Goal: Task Accomplishment & Management: Manage account settings

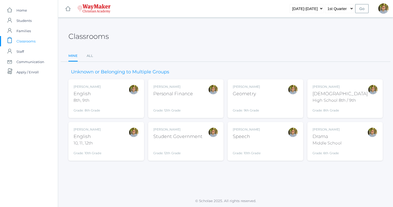
click at [254, 101] on div "Grade: 9th Grade" at bounding box center [246, 105] width 27 height 13
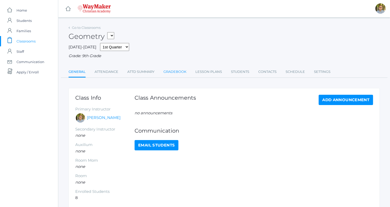
click at [179, 74] on link "Gradebook" at bounding box center [174, 72] width 23 height 10
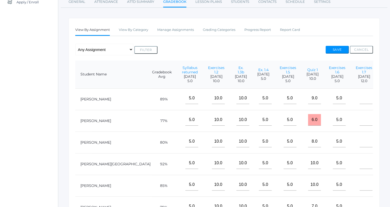
scroll to position [71, 0]
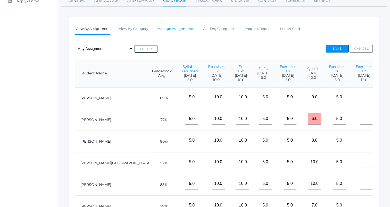
click at [180, 30] on link "Manage Assignments" at bounding box center [175, 29] width 37 height 10
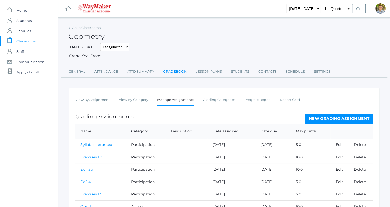
click at [324, 118] on link "New Grading Assignment" at bounding box center [339, 119] width 68 height 10
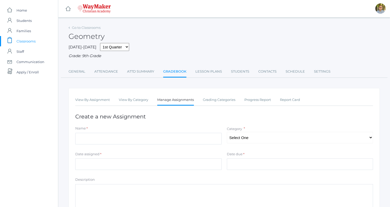
scroll to position [76, 0]
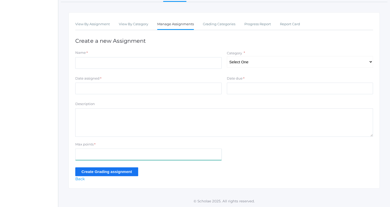
click at [143, 159] on input "Max points" at bounding box center [148, 155] width 146 height 12
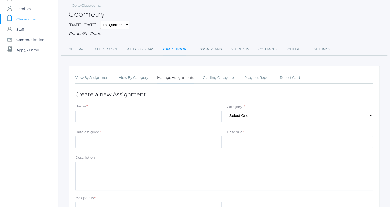
scroll to position [22, 0]
type input "4"
click at [269, 114] on select "Select One Participation Accuracy" at bounding box center [300, 116] width 146 height 12
select select "1138"
click at [227, 110] on select "Select One Participation Accuracy" at bounding box center [300, 116] width 146 height 12
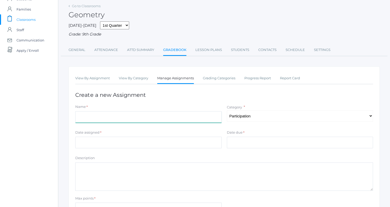
click at [179, 118] on input "Name" at bounding box center [148, 117] width 146 height 12
type input "Exercises 1.9 (1, 2, 13, 14)"
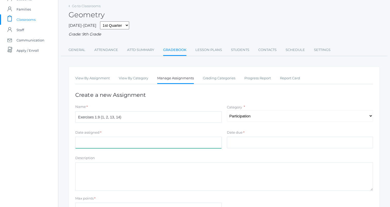
click at [192, 143] on input "Date assigned" at bounding box center [148, 143] width 146 height 12
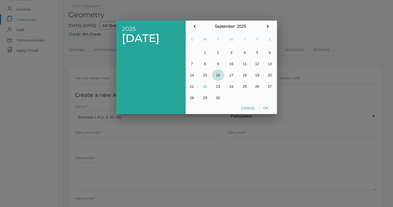
click at [217, 74] on button "16" at bounding box center [218, 75] width 12 height 11
click at [267, 107] on button "Ok" at bounding box center [266, 108] width 13 height 9
type input "2025-09-16"
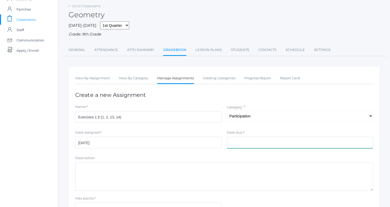
click at [256, 144] on input "Date due" at bounding box center [300, 143] width 146 height 12
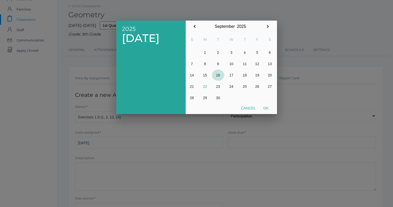
click at [217, 73] on button "16" at bounding box center [218, 75] width 12 height 11
click at [269, 109] on button "Ok" at bounding box center [266, 108] width 13 height 9
type input "2025-09-16"
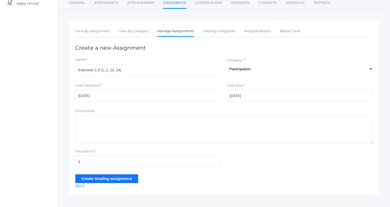
scroll to position [76, 0]
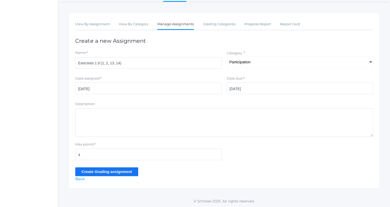
click at [120, 172] on input "Create Grading assignment" at bounding box center [106, 171] width 63 height 8
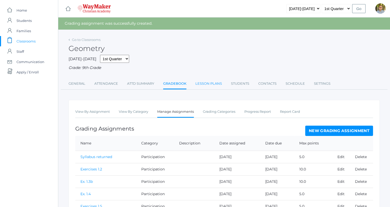
click at [212, 82] on link "Lesson Plans" at bounding box center [208, 84] width 27 height 10
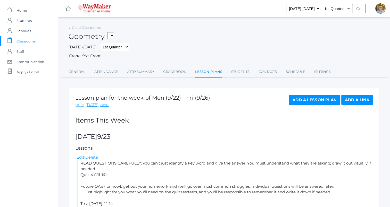
click at [79, 107] on link "prev" at bounding box center [79, 105] width 8 height 6
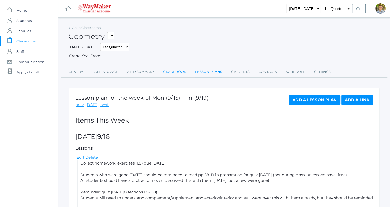
click at [174, 73] on link "Gradebook" at bounding box center [174, 72] width 23 height 10
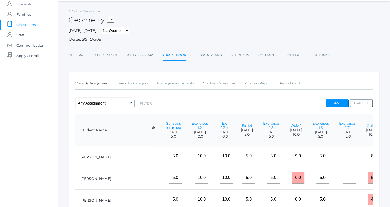
scroll to position [0, 39]
click at [388, 127] on link "Exercises 1.9 (1, 2, 13, 14)" at bounding box center [396, 125] width 16 height 13
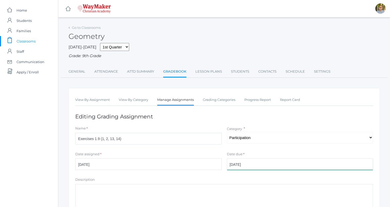
click at [256, 164] on input "[DATE]" at bounding box center [300, 164] width 146 height 12
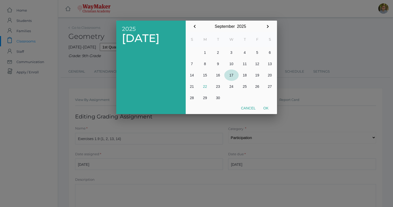
click at [233, 76] on button "17" at bounding box center [232, 75] width 14 height 11
click at [265, 105] on button "Ok" at bounding box center [266, 108] width 13 height 9
type input "[DATE]"
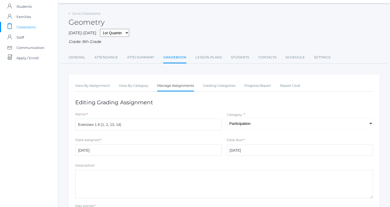
scroll to position [76, 0]
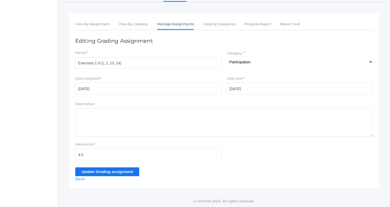
click at [109, 171] on input "Update Grading assignment" at bounding box center [107, 171] width 64 height 8
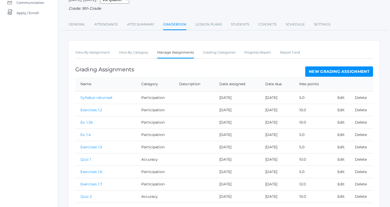
scroll to position [60, 0]
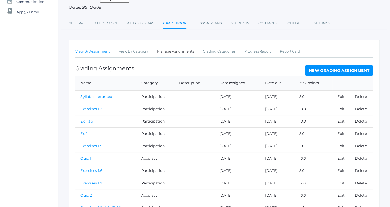
click at [104, 49] on link "View By Assignment" at bounding box center [92, 51] width 35 height 10
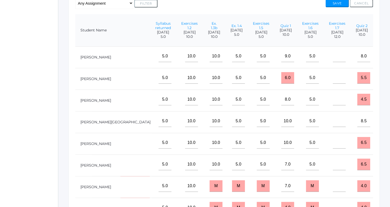
scroll to position [7, 48]
click at [382, 183] on input"] "text" at bounding box center [388, 186] width 13 height 12
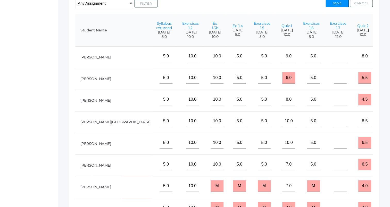
type input"] "4"
click at [336, 1] on button "Save" at bounding box center [336, 3] width 23 height 8
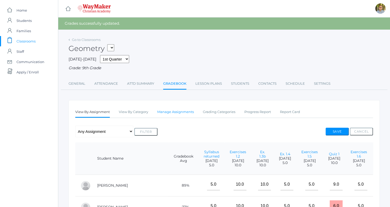
click at [178, 108] on link "Manage Assignments" at bounding box center [175, 112] width 37 height 10
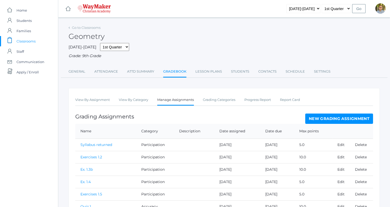
click at [326, 114] on link "New Grading Assignment" at bounding box center [339, 119] width 68 height 10
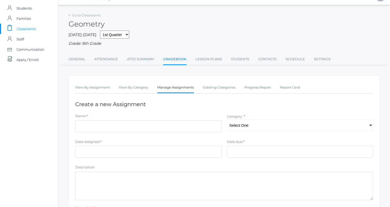
scroll to position [13, 0]
click at [203, 61] on link "Lesson Plans" at bounding box center [208, 59] width 27 height 10
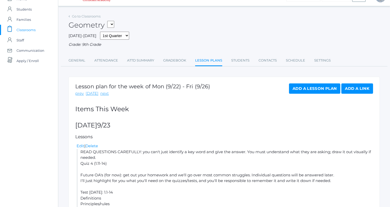
scroll to position [6, 0]
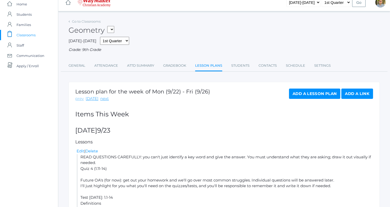
click at [79, 100] on link "prev" at bounding box center [79, 99] width 8 height 6
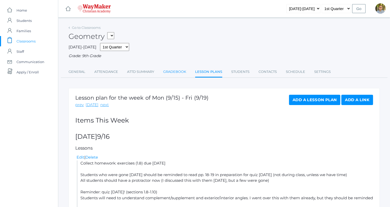
click at [178, 67] on link "Gradebook" at bounding box center [174, 72] width 23 height 10
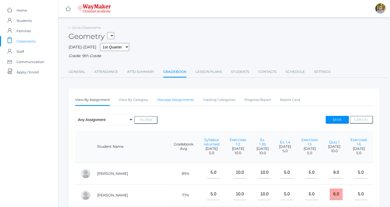
click at [183, 102] on link "Manage Assignments" at bounding box center [175, 100] width 37 height 10
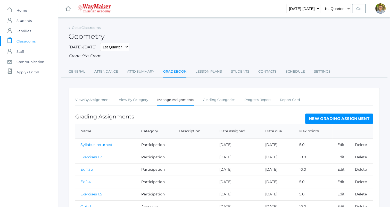
click at [352, 119] on link "New Grading Assignment" at bounding box center [339, 119] width 68 height 10
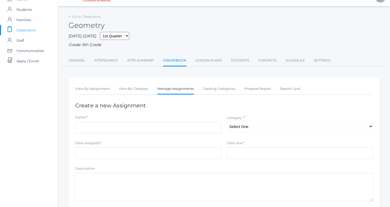
scroll to position [11, 0]
click at [200, 153] on input "Date assigned" at bounding box center [148, 153] width 146 height 12
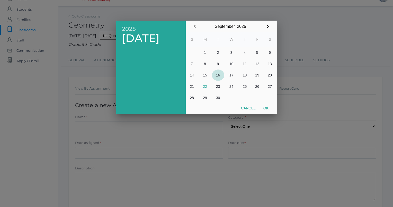
click at [219, 74] on button "16" at bounding box center [218, 75] width 12 height 11
click at [267, 108] on button "Ok" at bounding box center [266, 108] width 13 height 9
type input "2025-09-16"
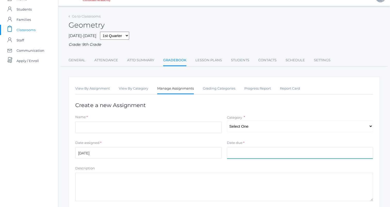
click at [263, 152] on input "Date due" at bounding box center [300, 153] width 146 height 12
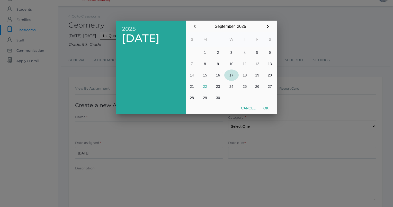
click at [232, 77] on button "17" at bounding box center [232, 75] width 14 height 11
click at [264, 107] on button "Ok" at bounding box center [266, 108] width 13 height 9
type input "[DATE]"
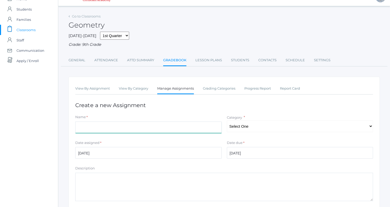
click at [193, 128] on input "Name" at bounding box center [148, 128] width 146 height 12
type input "Review exercises p. 17 (1, 4, 12)"
click at [263, 129] on select "Select One Participation Accuracy" at bounding box center [300, 127] width 146 height 12
select select "1138"
click at [227, 121] on select "Select One Participation Accuracy" at bounding box center [300, 127] width 146 height 12
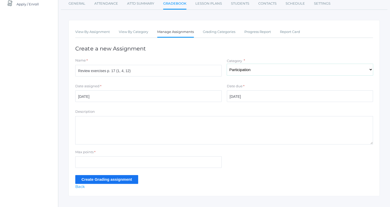
scroll to position [76, 0]
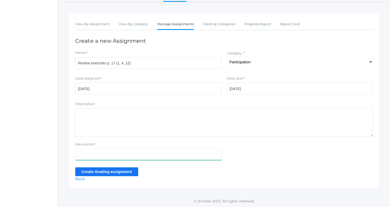
click at [141, 155] on input "Max points" at bounding box center [148, 155] width 146 height 12
type input "3"
click at [121, 173] on input "Create Grading assignment" at bounding box center [106, 171] width 63 height 8
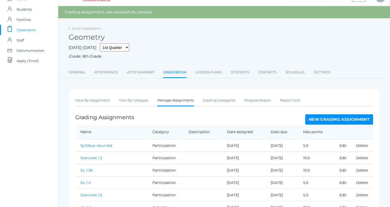
scroll to position [15, 0]
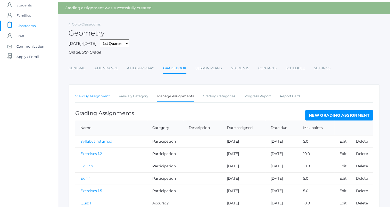
click at [97, 97] on link "View By Assignment" at bounding box center [92, 96] width 35 height 10
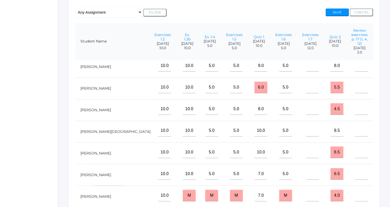
scroll to position [12, 75]
click at [335, 10] on button "Save" at bounding box center [336, 12] width 23 height 8
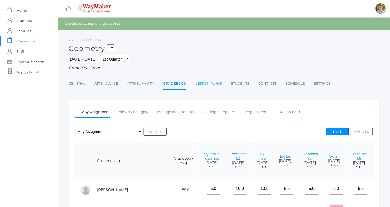
click at [207, 84] on link "Lesson Plans" at bounding box center [208, 84] width 27 height 10
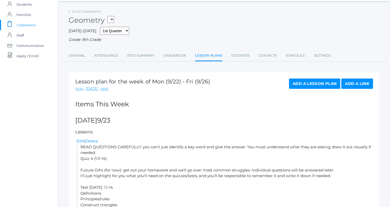
scroll to position [16, 0]
click at [79, 141] on link "Edit" at bounding box center [80, 140] width 8 height 5
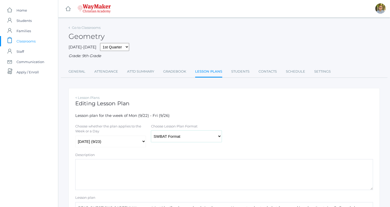
click at [174, 138] on select "Traditional Format SWBAT Format" at bounding box center [186, 137] width 71 height 12
select select "legacy"
click at [151, 131] on select "Traditional Format SWBAT Format" at bounding box center [186, 137] width 71 height 12
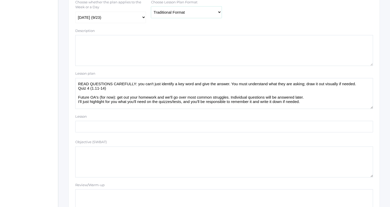
scroll to position [126, 0]
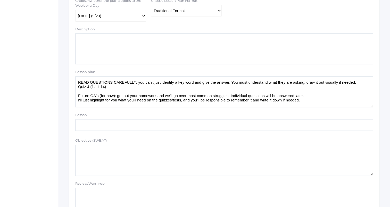
click at [307, 98] on textarea "READ QUESTIONS CAREFULLY: you can't just identify a key word and give the answe…" at bounding box center [223, 91] width 297 height 31
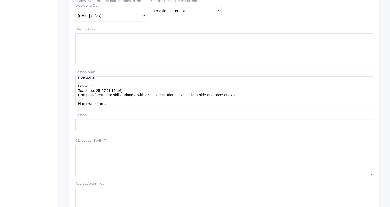
scroll to position [63, 0]
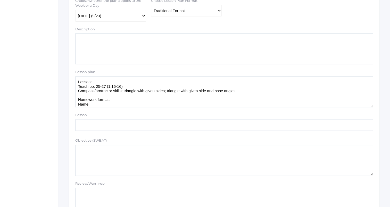
click at [98, 81] on textarea "READ QUESTIONS CAREFULLY: you can't just identify a key word and give the answe…" at bounding box center [223, 91] width 297 height 31
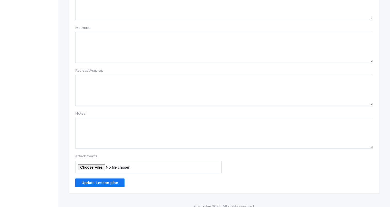
scroll to position [435, 0]
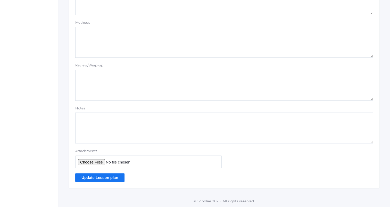
type textarea "READ QUESTIONS CAREFULLY: you can't just identify a key word and give the answe…"
click at [118, 177] on input "Update Lesson plan" at bounding box center [99, 177] width 49 height 8
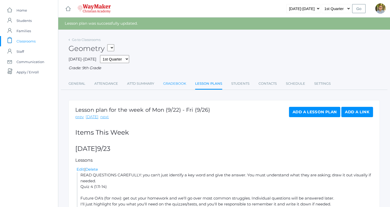
click at [185, 83] on link "Gradebook" at bounding box center [174, 84] width 23 height 10
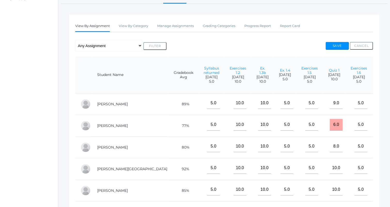
scroll to position [74, 0]
click at [381, 108] on input"] "text" at bounding box center [387, 103] width 13 height 12
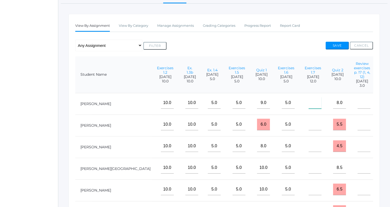
scroll to position [0, 75]
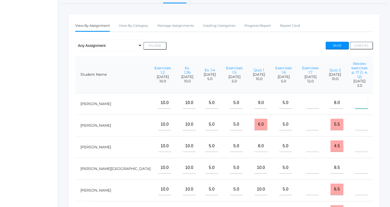
click at [355, 108] on input"] "text" at bounding box center [361, 103] width 13 height 12
type input"] "3"
click at [338, 45] on button "Save" at bounding box center [336, 46] width 23 height 8
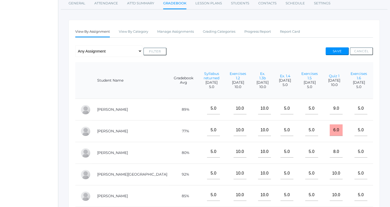
scroll to position [0, 75]
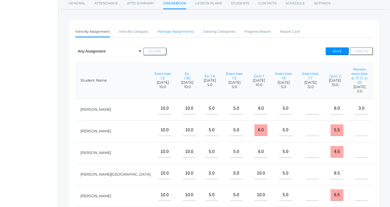
click at [177, 33] on link "Manage Assignments" at bounding box center [175, 32] width 37 height 10
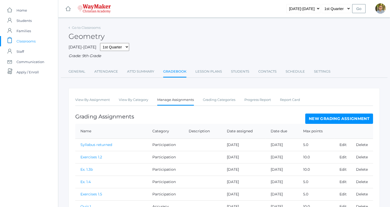
click at [327, 117] on link "New Grading Assignment" at bounding box center [339, 119] width 68 height 10
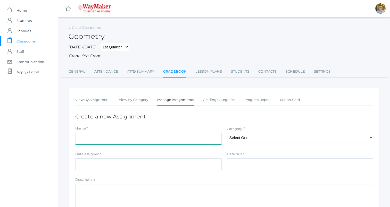
click at [157, 142] on input "Name" at bounding box center [148, 139] width 146 height 12
click at [211, 69] on link "Lesson Plans" at bounding box center [208, 71] width 27 height 10
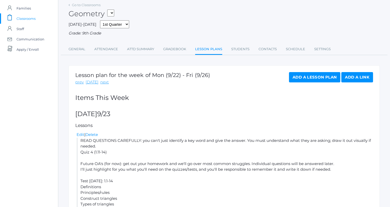
scroll to position [23, 0]
click at [82, 79] on link "prev" at bounding box center [79, 82] width 8 height 6
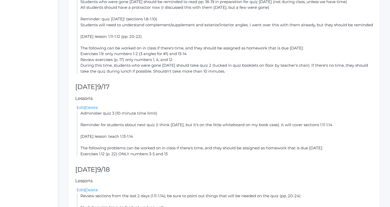
scroll to position [223, 0]
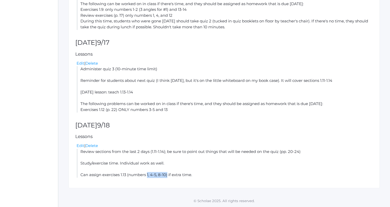
drag, startPoint x: 147, startPoint y: 175, endPoint x: 168, endPoint y: 176, distance: 20.6
click at [168, 176] on li "Review sections from the last 2 days (1.11-1.14); be sure to point out things t…" at bounding box center [224, 163] width 296 height 29
copy li "1, 4-5, 8-10)"
click at [196, 138] on h5 "Lessons" at bounding box center [223, 136] width 297 height 5
drag, startPoint x: 121, startPoint y: 174, endPoint x: 167, endPoint y: 178, distance: 46.8
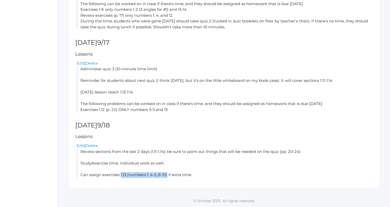
click at [167, 178] on div "Lesson plan for the week of Mon (9/15) - Fri (9/19) prev today next Add a Lesso…" at bounding box center [224, 30] width 311 height 318
copy li "1.13 (numbers 1, 4-5, 8-10)"
click at [221, 126] on h2 "Thursday 9/18" at bounding box center [223, 125] width 297 height 7
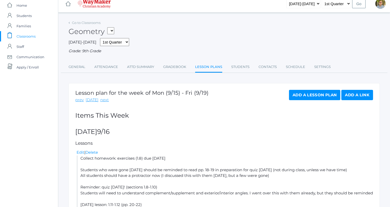
scroll to position [0, 0]
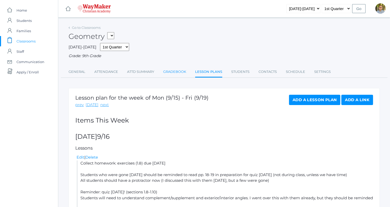
click at [167, 74] on link "Gradebook" at bounding box center [174, 72] width 23 height 10
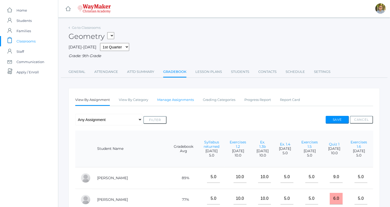
click at [188, 100] on link "Manage Assignments" at bounding box center [175, 100] width 37 height 10
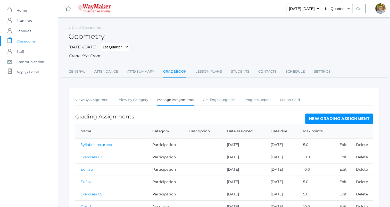
click at [337, 118] on link "New Grading Assignment" at bounding box center [339, 119] width 68 height 10
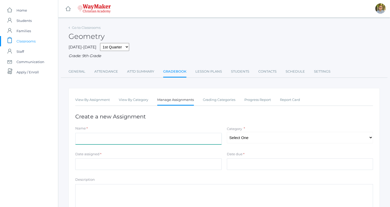
click at [179, 141] on input "Name" at bounding box center [148, 139] width 146 height 12
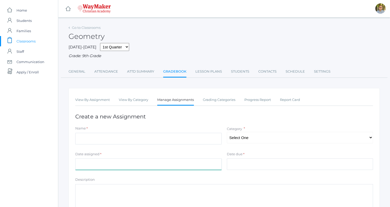
click at [173, 163] on input "Date assigned" at bounding box center [148, 164] width 146 height 12
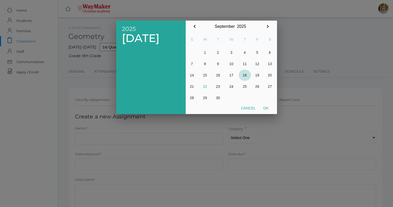
click at [244, 73] on button "18" at bounding box center [245, 75] width 12 height 11
click at [267, 108] on button "Ok" at bounding box center [266, 108] width 13 height 9
type input "2025-09-18"
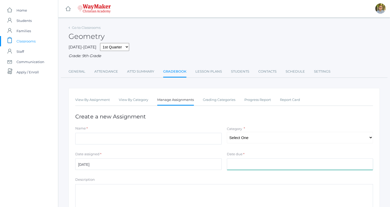
click at [270, 162] on input "Date due" at bounding box center [300, 164] width 146 height 12
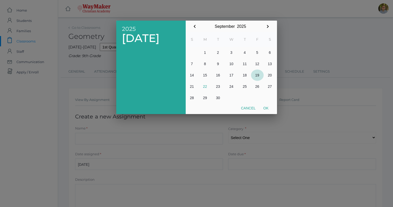
click at [259, 75] on button "19" at bounding box center [257, 75] width 13 height 11
click at [266, 107] on button "Ok" at bounding box center [266, 108] width 13 height 9
type input "2025-09-19"
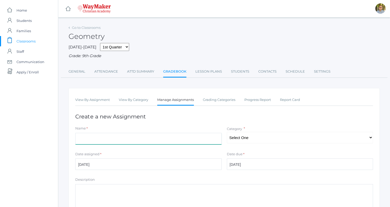
click at [154, 136] on input "Name" at bounding box center [148, 139] width 146 height 12
paste input "1.13 (numbers 1, 4-5, 8-10)"
type input "Exercises 1.13 (numbers 1, 4-5, 8-10)"
click at [279, 136] on select "Select One Participation Accuracy" at bounding box center [300, 138] width 146 height 12
select select "1138"
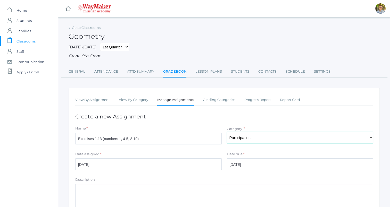
click at [227, 132] on select "Select One Participation Accuracy" at bounding box center [300, 138] width 146 height 12
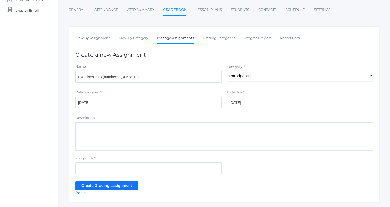
scroll to position [76, 0]
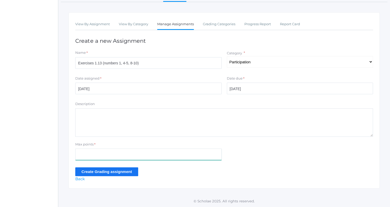
click at [166, 154] on input "Max points" at bounding box center [148, 155] width 146 height 12
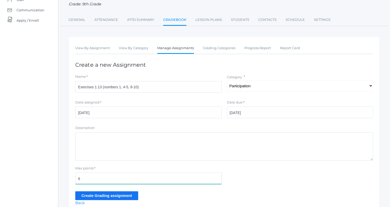
scroll to position [52, 0]
type input "6"
click at [133, 196] on input "Create Grading assignment" at bounding box center [106, 195] width 63 height 8
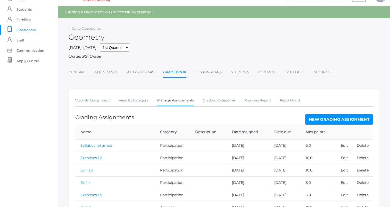
scroll to position [11, 0]
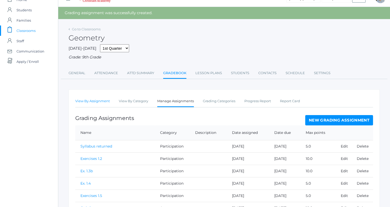
click at [88, 101] on link "View By Assignment" at bounding box center [92, 101] width 35 height 10
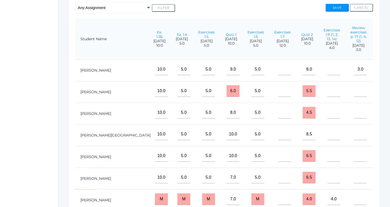
scroll to position [112, 0]
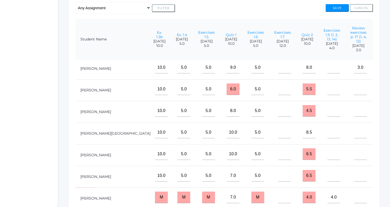
scroll to position [0, 103]
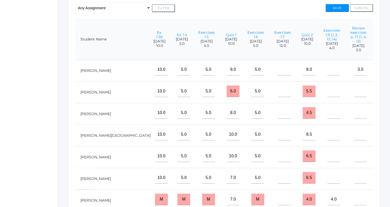
type input"] "6"
click at [338, 8] on button "Save" at bounding box center [336, 8] width 23 height 8
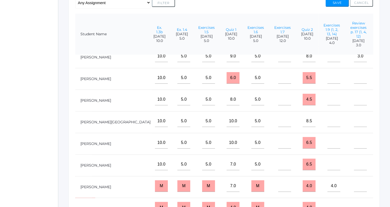
scroll to position [134, 0]
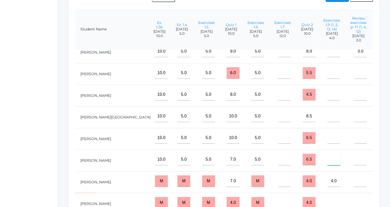
click at [327, 156] on input"] "text" at bounding box center [333, 160] width 13 height 12
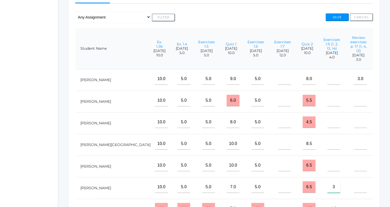
scroll to position [114, 0]
type input"] "3"
click at [337, 16] on button "Save" at bounding box center [336, 18] width 23 height 8
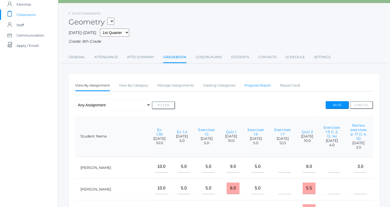
scroll to position [24, 0]
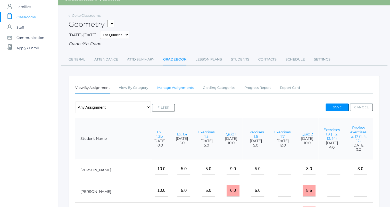
click at [179, 87] on link "Manage Assignments" at bounding box center [175, 88] width 37 height 10
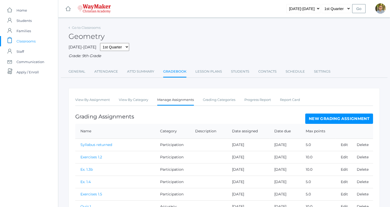
click at [343, 116] on link "New Grading Assignment" at bounding box center [339, 119] width 68 height 10
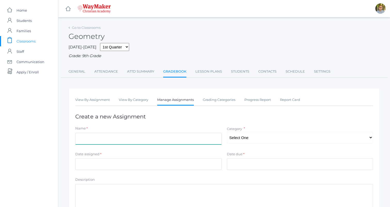
click at [192, 137] on input "Name" at bounding box center [148, 139] width 146 height 12
type input "Exr"
click at [207, 74] on link "Lesson Plans" at bounding box center [208, 71] width 27 height 10
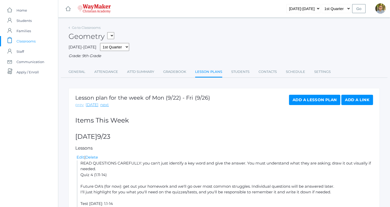
click at [77, 103] on link "prev" at bounding box center [79, 105] width 8 height 6
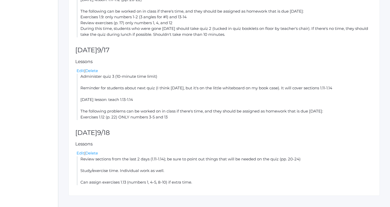
scroll to position [210, 0]
drag, startPoint x: 80, startPoint y: 122, endPoint x: 175, endPoint y: 123, distance: 94.5
click at [175, 120] on li "Administer quiz 3 (10-minute time limit) Reminder for students about next quiz …" at bounding box center [224, 96] width 296 height 46
copy li "Exercises 1.12 (p. 22) ONLY numbers 3-5 and 13"
click at [218, 74] on div "Edit | Delete" at bounding box center [224, 71] width 296 height 6
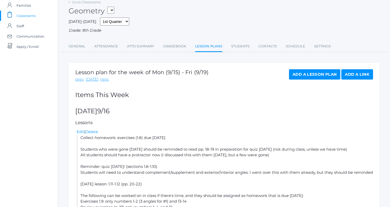
scroll to position [0, 0]
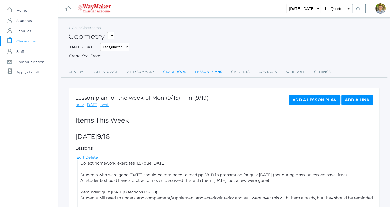
click at [166, 72] on link "Gradebook" at bounding box center [174, 72] width 23 height 10
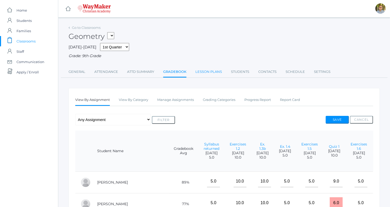
click at [207, 72] on link "Lesson Plans" at bounding box center [208, 72] width 27 height 10
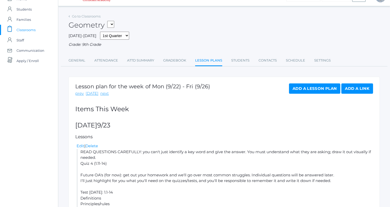
scroll to position [12, 0]
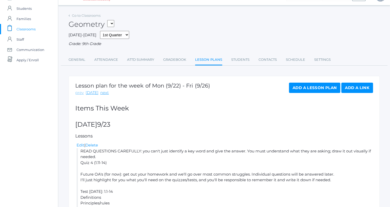
click at [77, 92] on link "prev" at bounding box center [79, 93] width 8 height 6
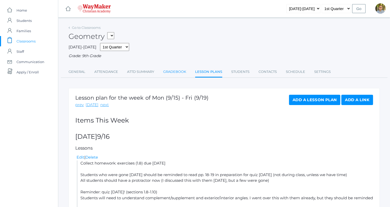
click at [180, 69] on link "Gradebook" at bounding box center [174, 72] width 23 height 10
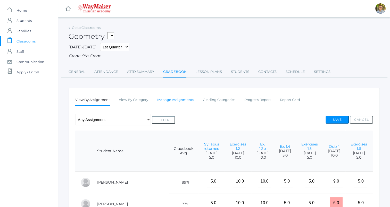
click at [176, 98] on link "Manage Assignments" at bounding box center [175, 100] width 37 height 10
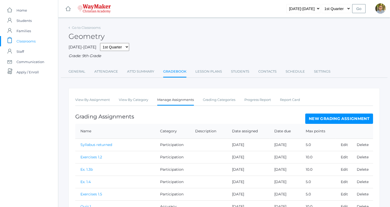
click at [340, 119] on link "New Grading Assignment" at bounding box center [339, 119] width 68 height 10
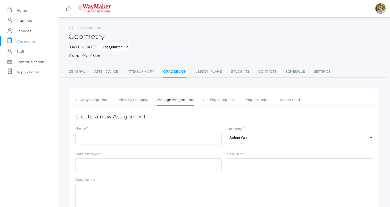
click at [150, 159] on input "Date assigned" at bounding box center [148, 164] width 146 height 12
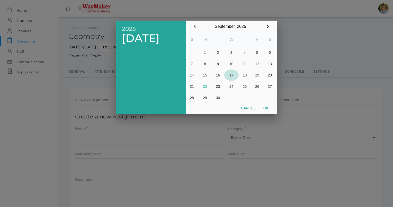
click at [233, 71] on button "17" at bounding box center [232, 75] width 14 height 11
click at [266, 108] on button "Ok" at bounding box center [266, 108] width 13 height 9
type input "2025-09-17"
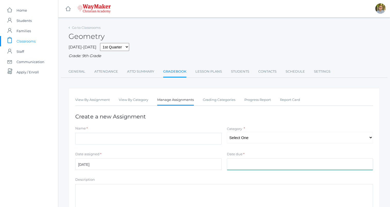
click at [271, 162] on input "Date due" at bounding box center [300, 164] width 146 height 12
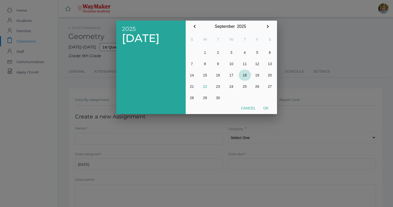
click at [245, 79] on button "18" at bounding box center [245, 75] width 12 height 11
click at [268, 110] on button "Ok" at bounding box center [266, 108] width 13 height 9
type input "2025-09-18"
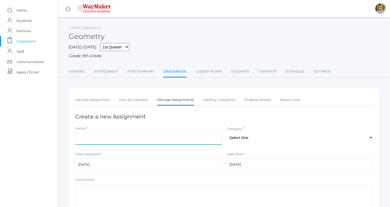
click at [192, 140] on input "Name" at bounding box center [148, 139] width 146 height 12
type input "E"
paste input "Exercises 1.12 (p. 22) ONLY numbers 3-5 and 13"
type input "Exercises 1.12 (3-5 and 13)"
click at [256, 136] on select "Select One Participation Accuracy" at bounding box center [300, 138] width 146 height 12
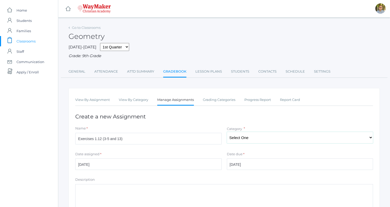
select select "1138"
click at [227, 132] on select "Select One Participation Accuracy" at bounding box center [300, 138] width 146 height 12
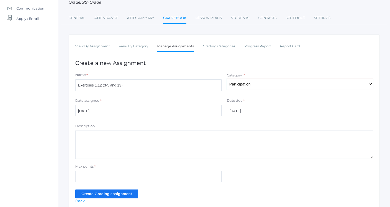
scroll to position [76, 0]
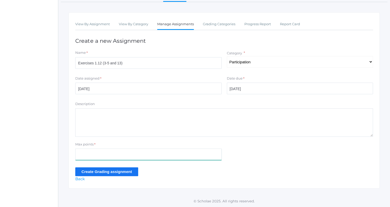
click at [131, 156] on input "Max points" at bounding box center [148, 155] width 146 height 12
type input "4"
click at [207, 180] on div "View By Assignment View By Category Manage Assignments Grading Categories Progr…" at bounding box center [224, 100] width 311 height 176
click at [127, 172] on input "Create Grading assignment" at bounding box center [106, 171] width 63 height 8
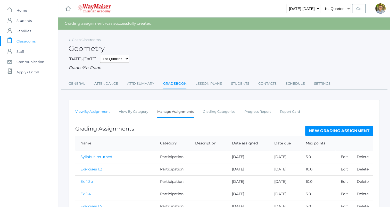
click at [79, 110] on link "View By Assignment" at bounding box center [92, 112] width 35 height 10
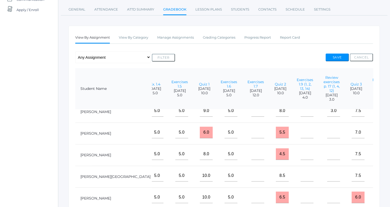
scroll to position [12, 130]
click at [376, 156] on input"] "text" at bounding box center [382, 154] width 13 height 12
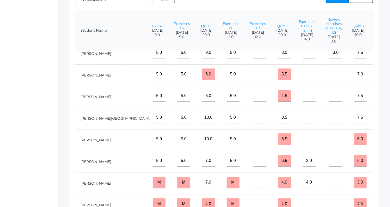
scroll to position [16, 128]
click at [302, 159] on input"] "3.0" at bounding box center [308, 161] width 13 height 12
type input"] "3"
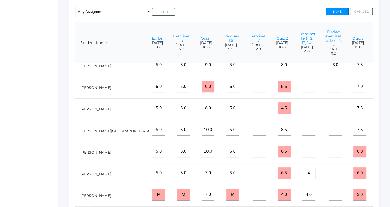
scroll to position [102, 0]
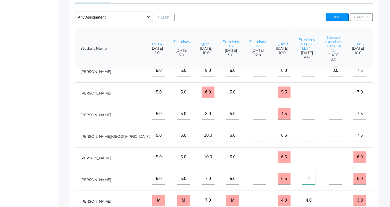
type input"] "4"
click at [335, 15] on button "Save" at bounding box center [336, 17] width 23 height 8
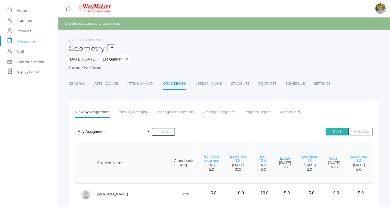
click at [338, 132] on button "Save" at bounding box center [336, 132] width 23 height 8
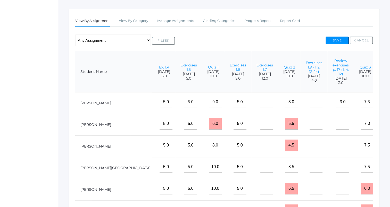
scroll to position [0, 130]
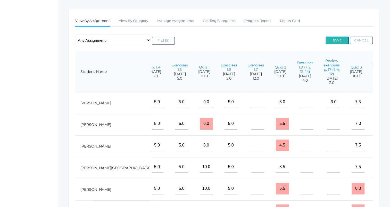
click at [328, 38] on button "Save" at bounding box center [336, 41] width 23 height 8
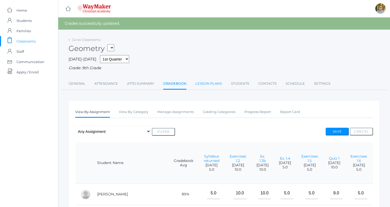
click at [205, 81] on link "Lesson Plans" at bounding box center [208, 84] width 27 height 10
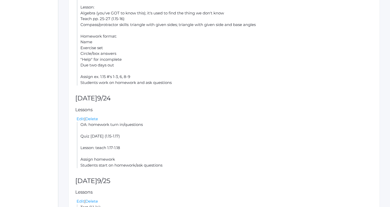
scroll to position [364, 0]
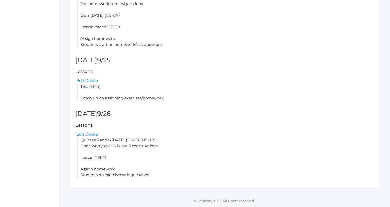
drag, startPoint x: 80, startPoint y: 69, endPoint x: 139, endPoint y: 11, distance: 83.2
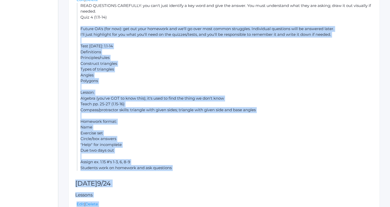
drag, startPoint x: 139, startPoint y: 11, endPoint x: 174, endPoint y: 108, distance: 103.3
click at [174, 108] on li "READ QUESTIONS CAREFULLY: you can't just identify a key word and give the answe…" at bounding box center [224, 87] width 296 height 168
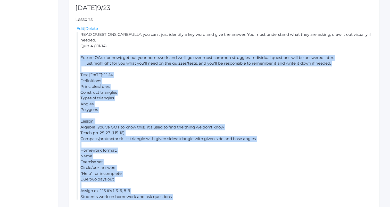
scroll to position [128, 0]
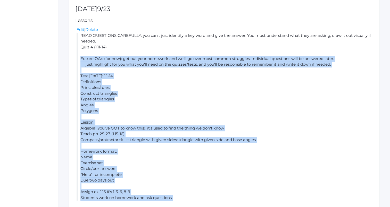
click at [140, 93] on li "READ QUESTIONS CAREFULLY: you can't just identify a key word and give the answe…" at bounding box center [224, 117] width 296 height 168
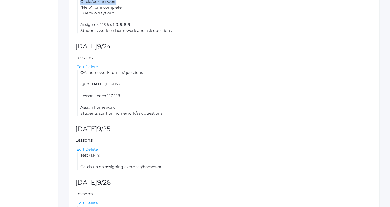
scroll to position [287, 0]
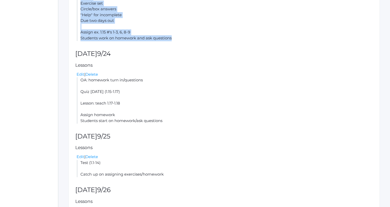
drag, startPoint x: 81, startPoint y: 59, endPoint x: 187, endPoint y: 38, distance: 107.9
copy li "Future OA's (for now): get out your homework and we'll go over most common stru…"
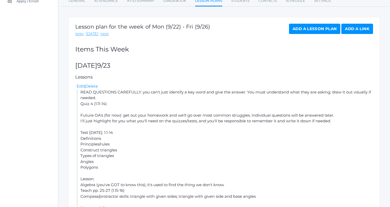
scroll to position [70, 0]
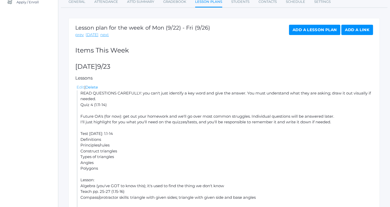
click at [79, 88] on link "Edit" at bounding box center [80, 87] width 8 height 5
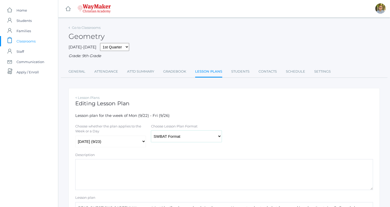
click at [183, 141] on select "Traditional Format SWBAT Format" at bounding box center [186, 137] width 71 height 12
select select "legacy"
click at [151, 131] on select "Traditional Format SWBAT Format" at bounding box center [186, 137] width 71 height 12
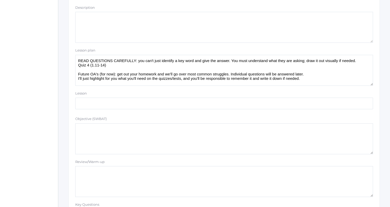
click at [157, 67] on textarea "READ QUESTIONS CAREFULLY: you can't just identify a key word and give the answe…" at bounding box center [223, 70] width 297 height 31
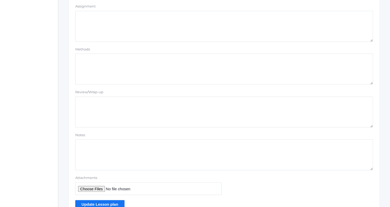
scroll to position [435, 0]
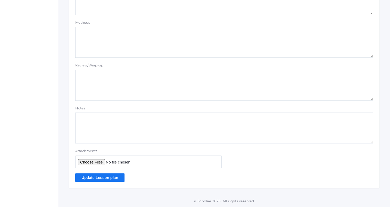
type textarea "READ QUESTIONS CAREFULLY: you can't just identify a key word and give the answe…"
click at [111, 174] on input "Update Lesson plan" at bounding box center [99, 177] width 49 height 8
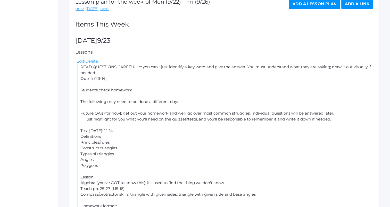
scroll to position [109, 0]
